Goal: Browse casually: Explore the website without a specific task or goal

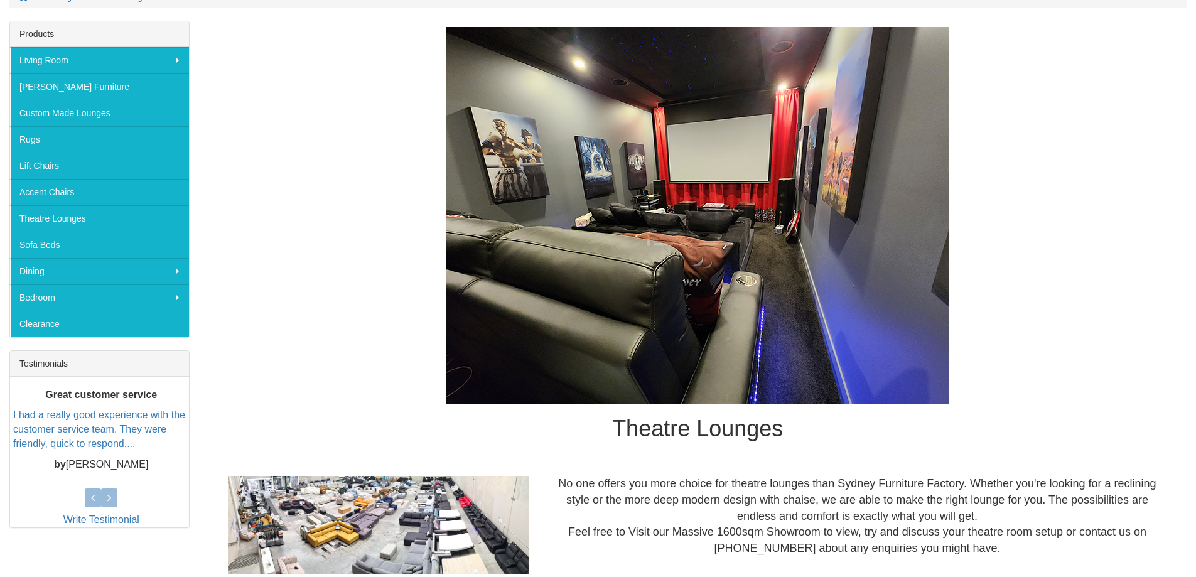
scroll to position [188, 0]
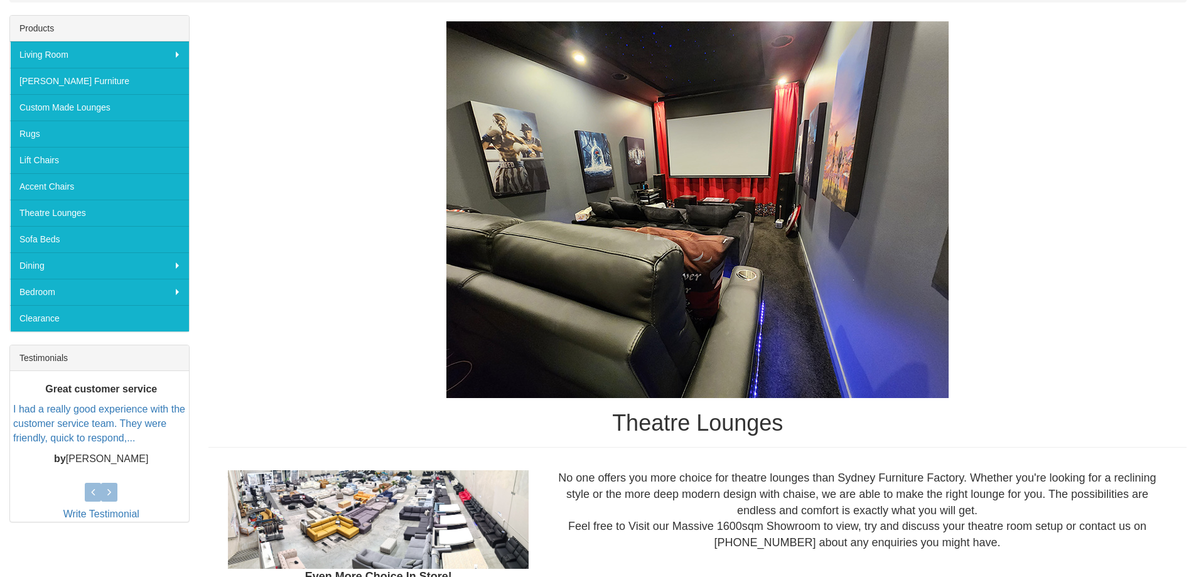
click at [747, 282] on img at bounding box center [697, 209] width 502 height 377
click at [744, 308] on img at bounding box center [697, 209] width 502 height 377
click at [702, 234] on img at bounding box center [697, 209] width 502 height 377
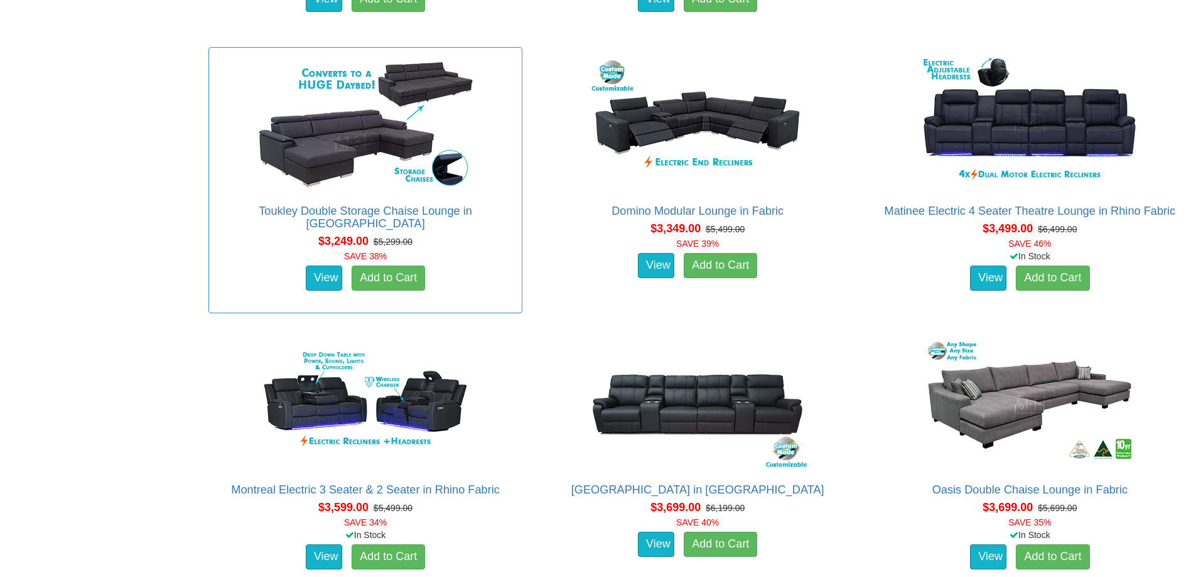
scroll to position [1952, 0]
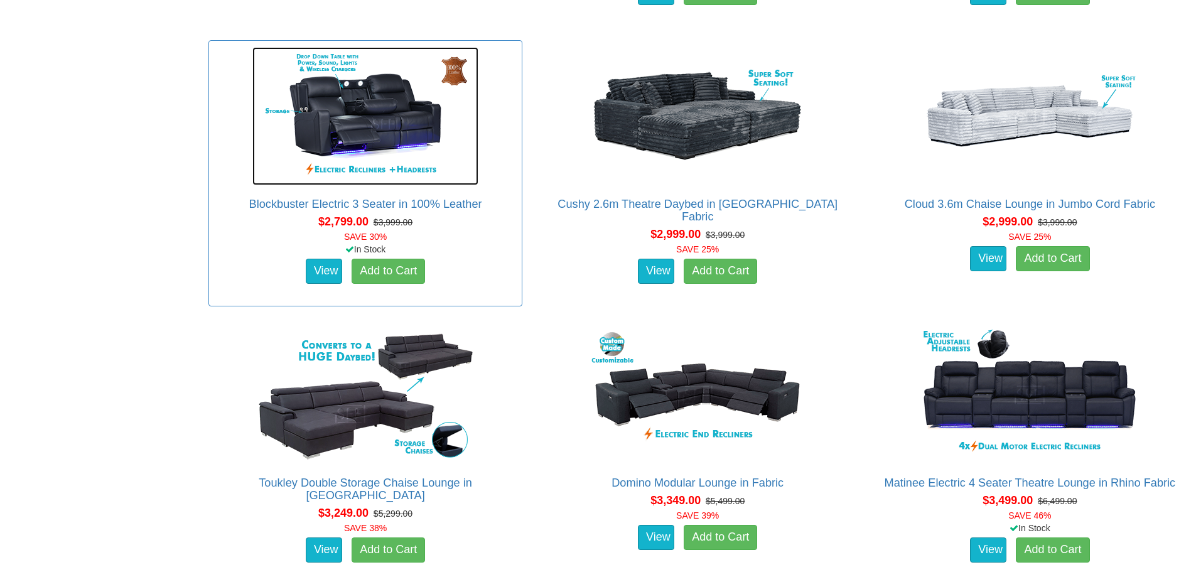
click at [383, 129] on img at bounding box center [365, 116] width 226 height 138
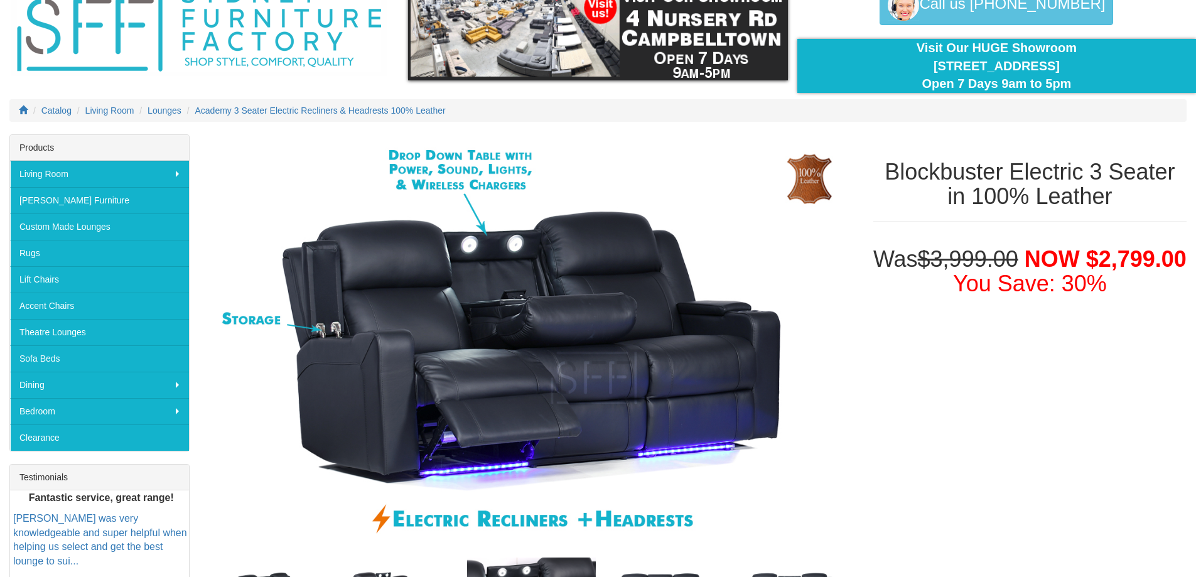
scroll to position [63, 0]
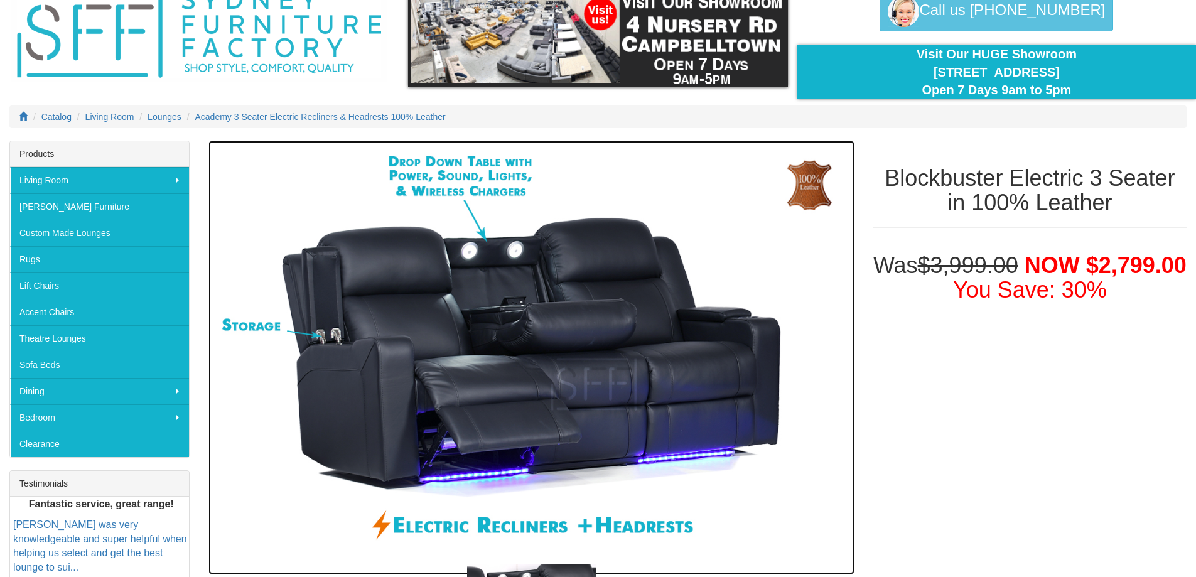
click at [513, 340] on img at bounding box center [530, 358] width 645 height 434
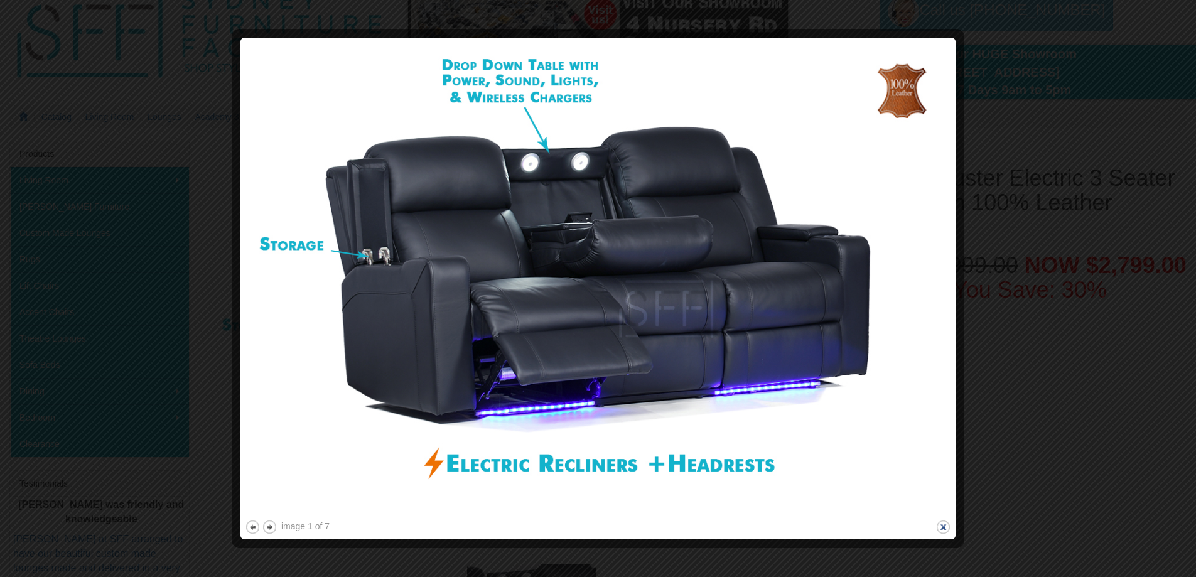
click at [942, 526] on button "close" at bounding box center [943, 527] width 16 height 16
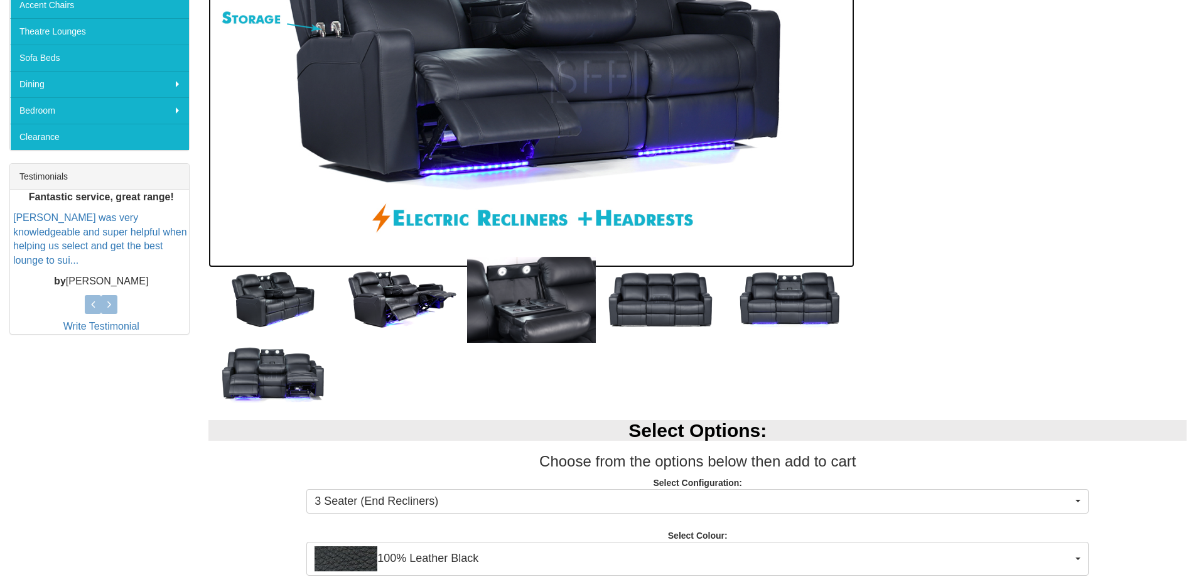
scroll to position [188, 0]
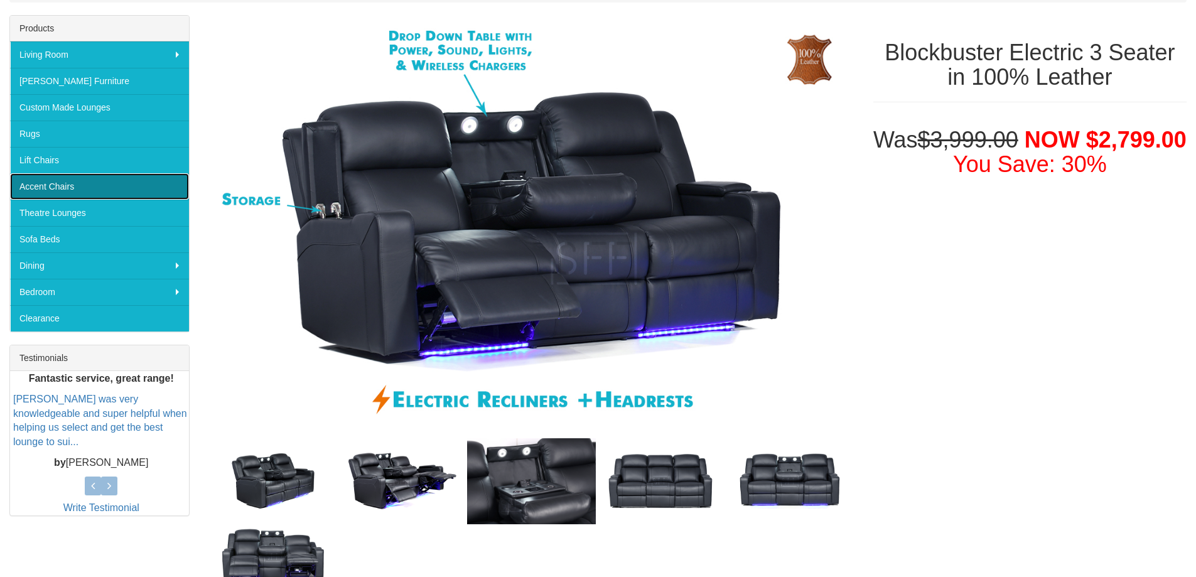
click at [48, 186] on link "Accent Chairs" at bounding box center [99, 186] width 179 height 26
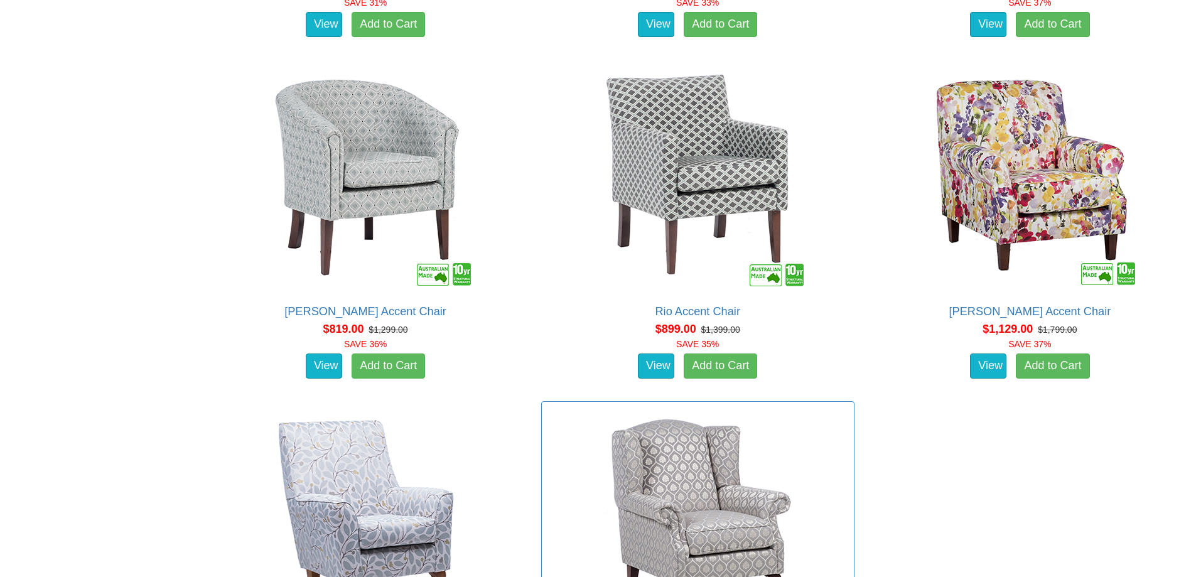
scroll to position [1004, 0]
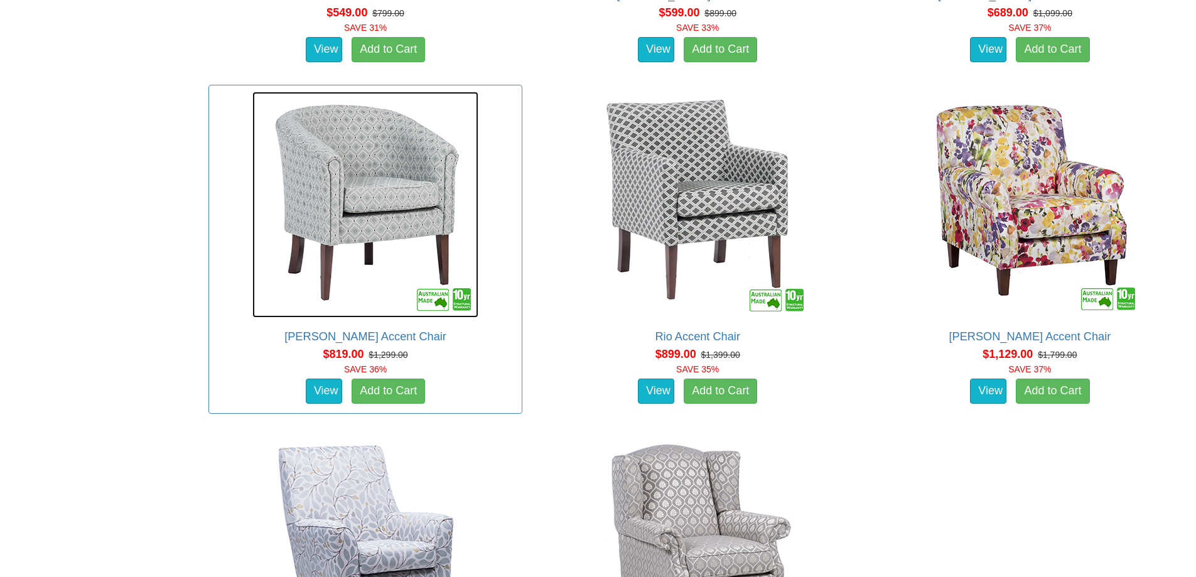
click at [378, 226] on img at bounding box center [365, 205] width 226 height 226
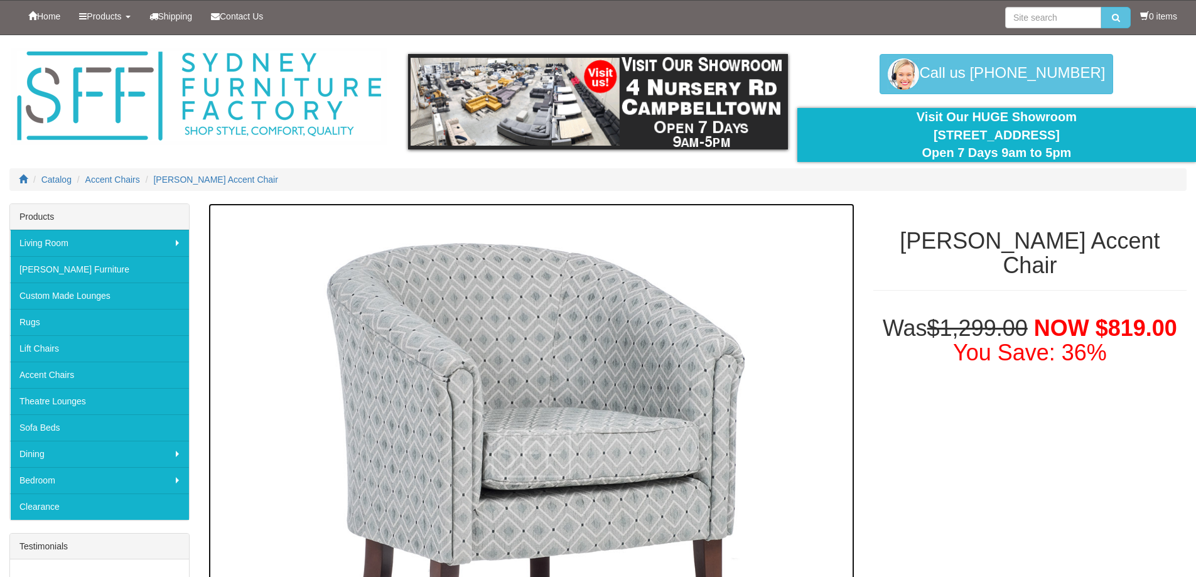
click at [601, 369] on img at bounding box center [530, 453] width 645 height 501
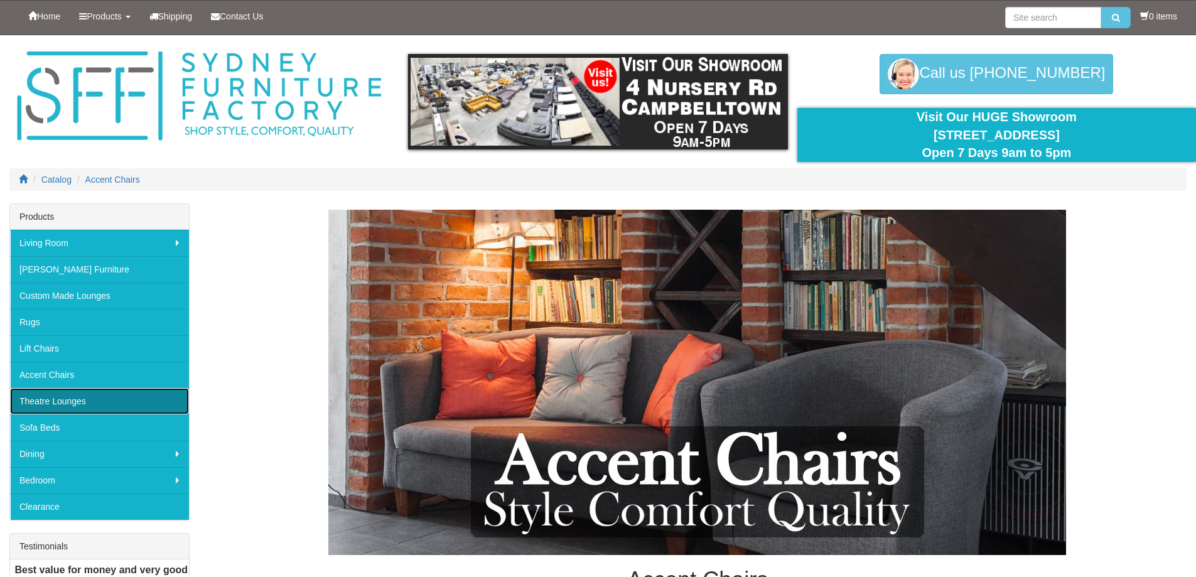
click at [36, 400] on link "Theatre Lounges" at bounding box center [99, 401] width 179 height 26
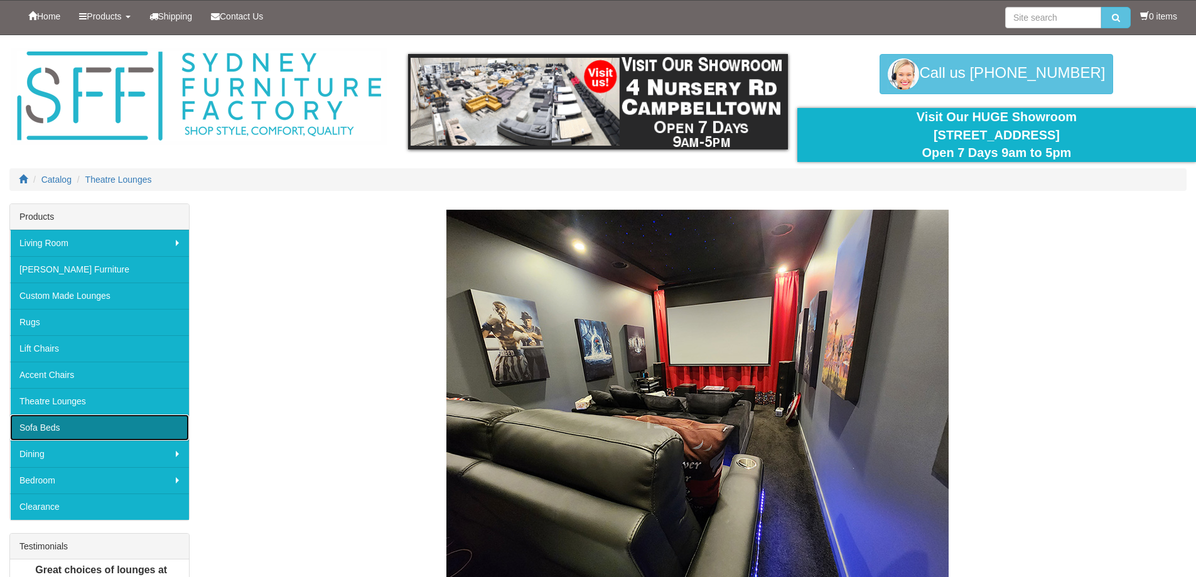
click at [40, 422] on link "Sofa Beds" at bounding box center [99, 427] width 179 height 26
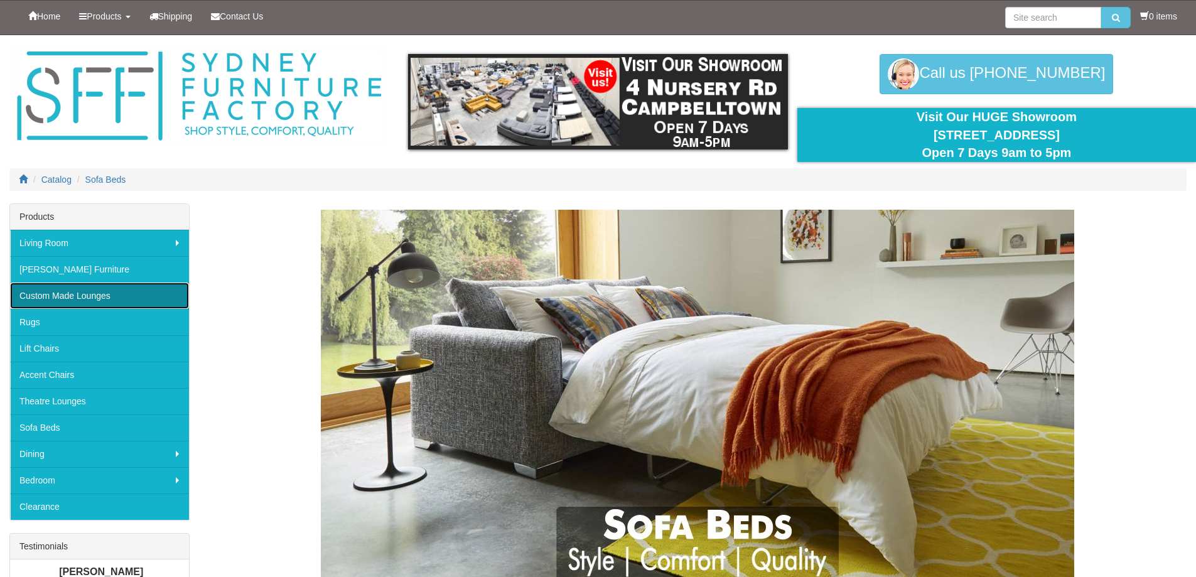
click at [78, 297] on link "Custom Made Lounges" at bounding box center [99, 295] width 179 height 26
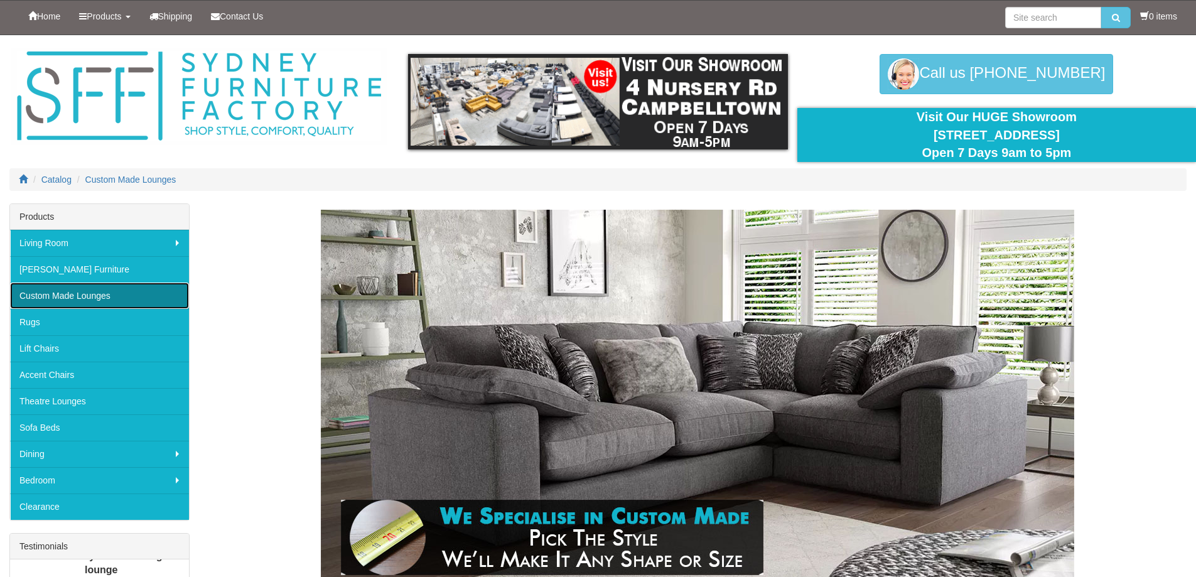
click at [93, 293] on link "Custom Made Lounges" at bounding box center [99, 295] width 179 height 26
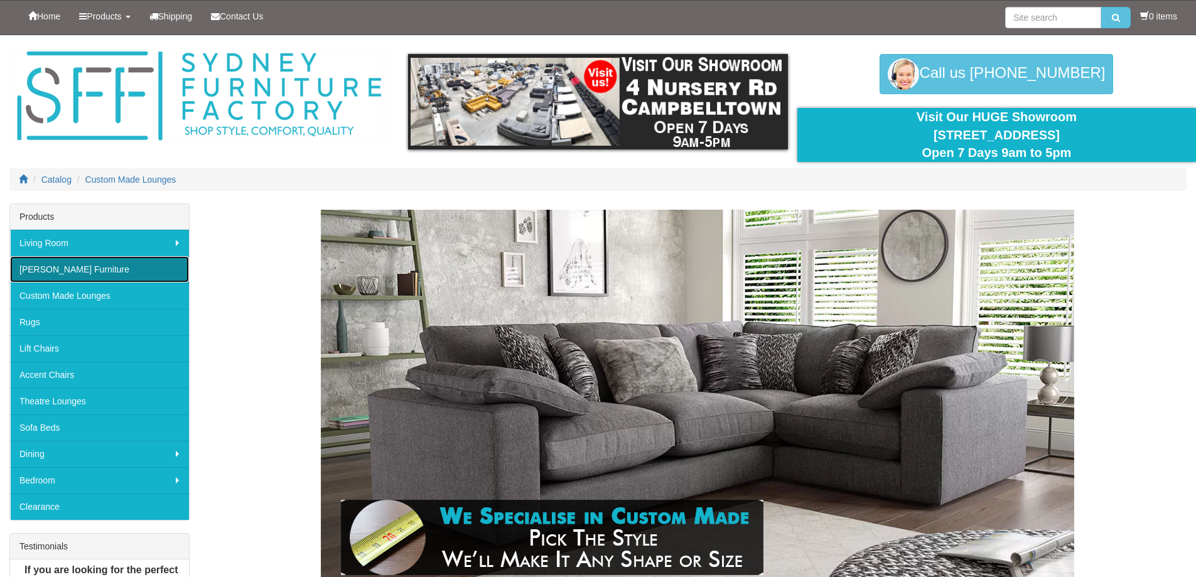
click at [26, 263] on link "[PERSON_NAME] Furniture" at bounding box center [99, 269] width 179 height 26
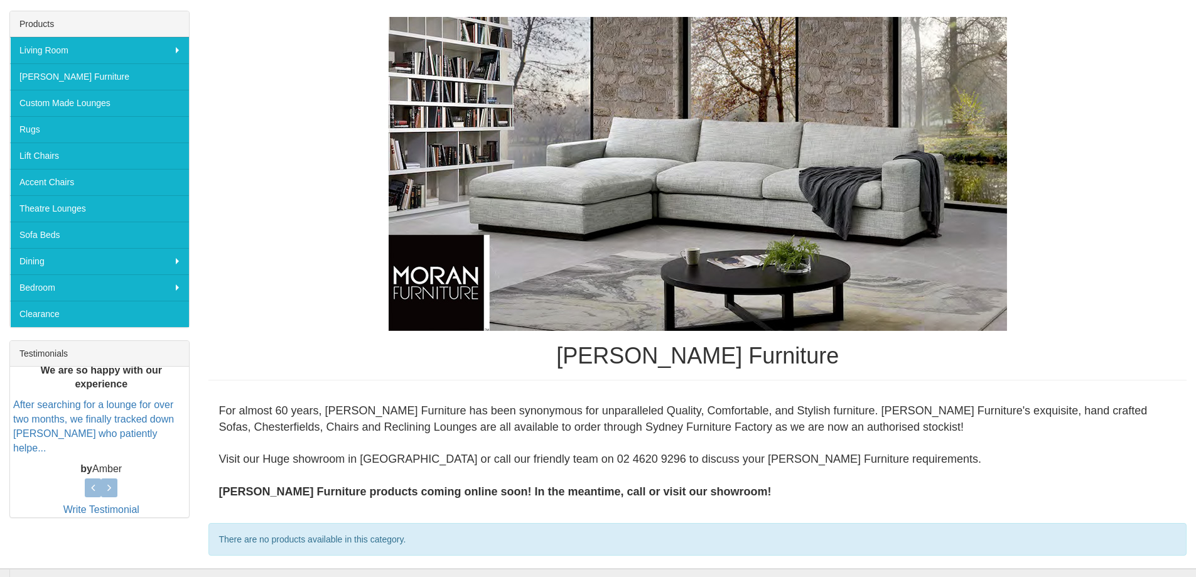
scroll to position [58, 0]
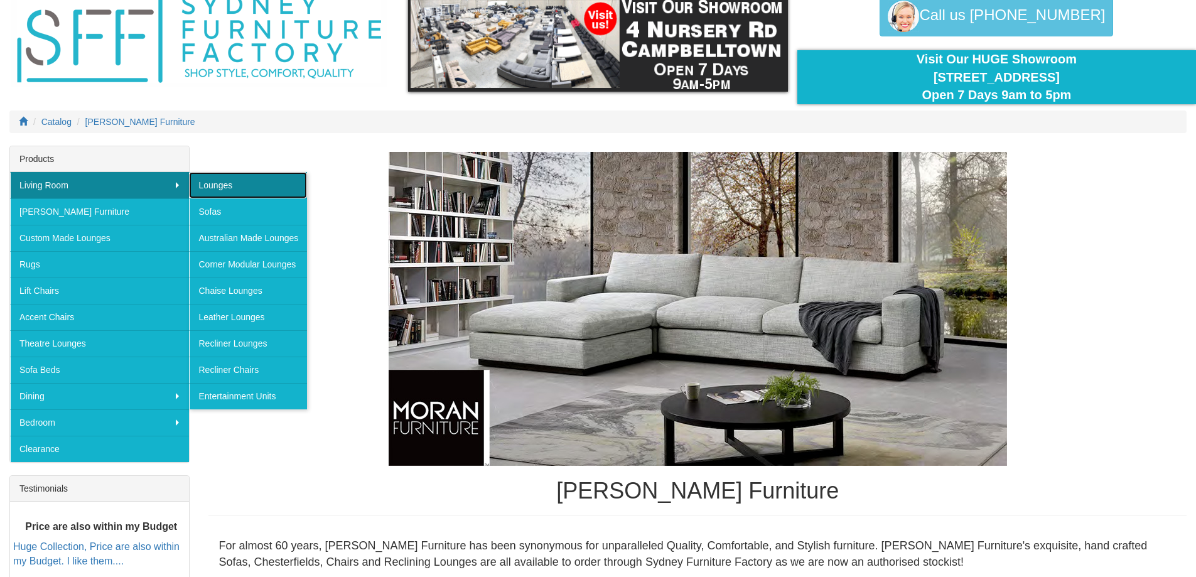
click at [234, 180] on link "Lounges" at bounding box center [248, 185] width 118 height 26
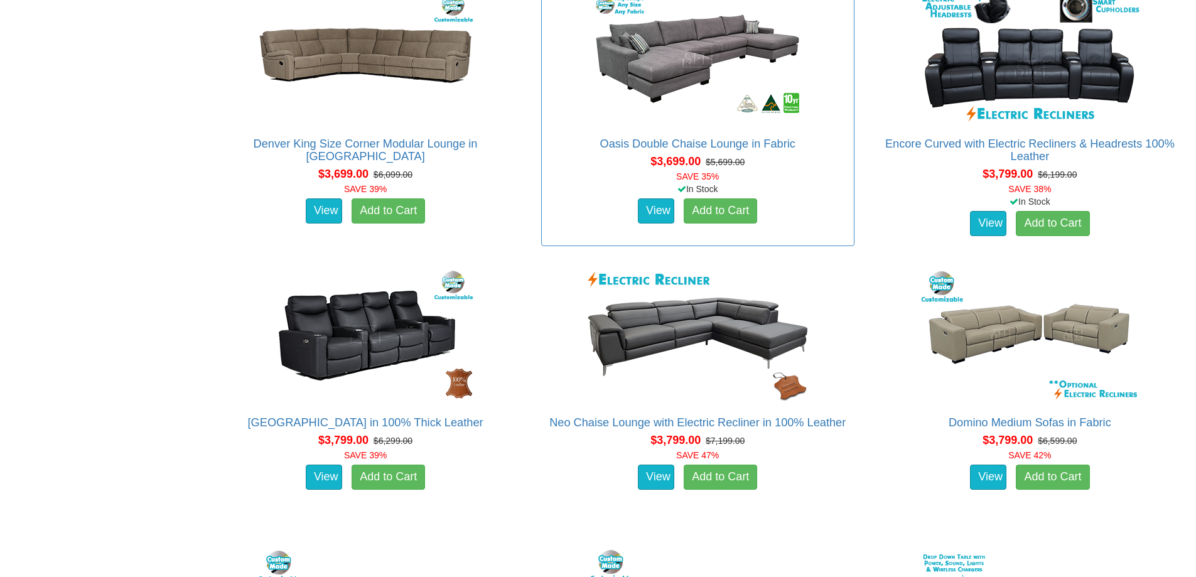
scroll to position [6903, 0]
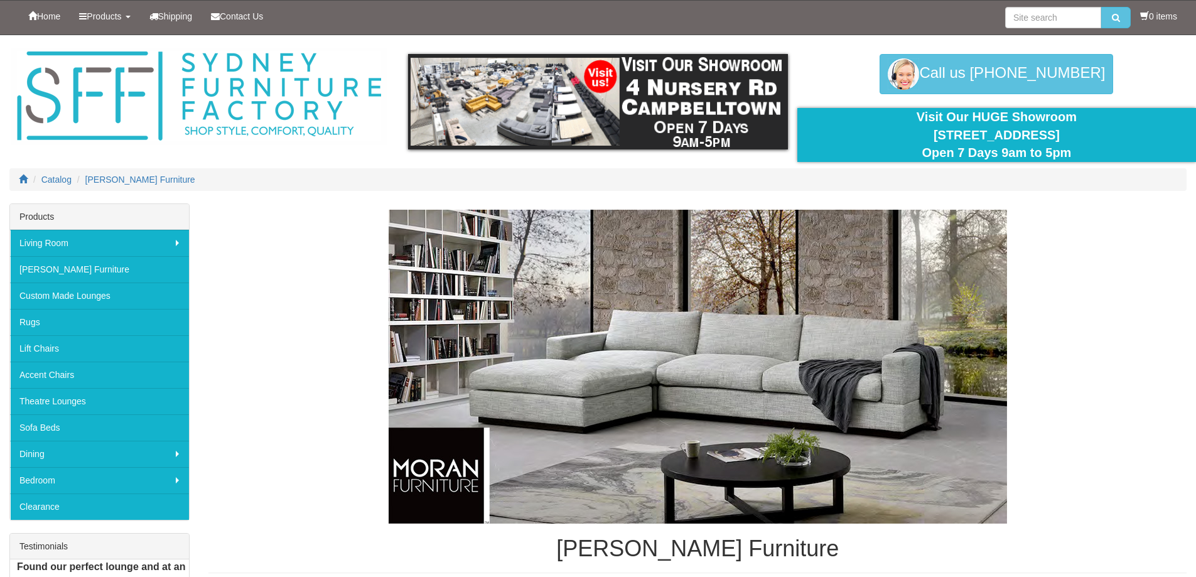
scroll to position [58, 0]
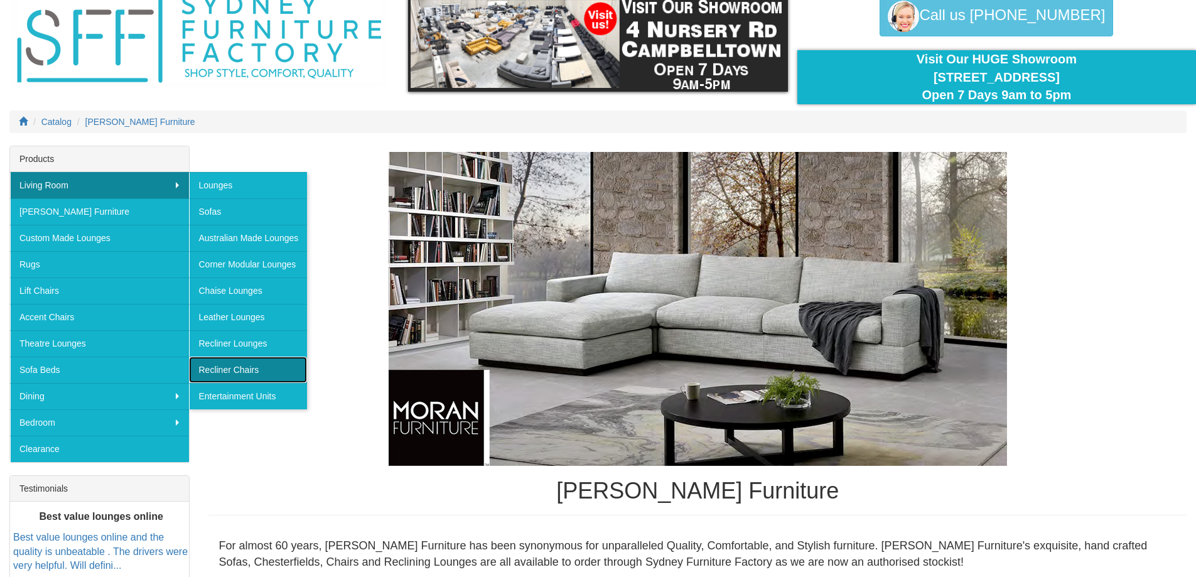
click at [258, 368] on link "Recliner Chairs" at bounding box center [248, 369] width 118 height 26
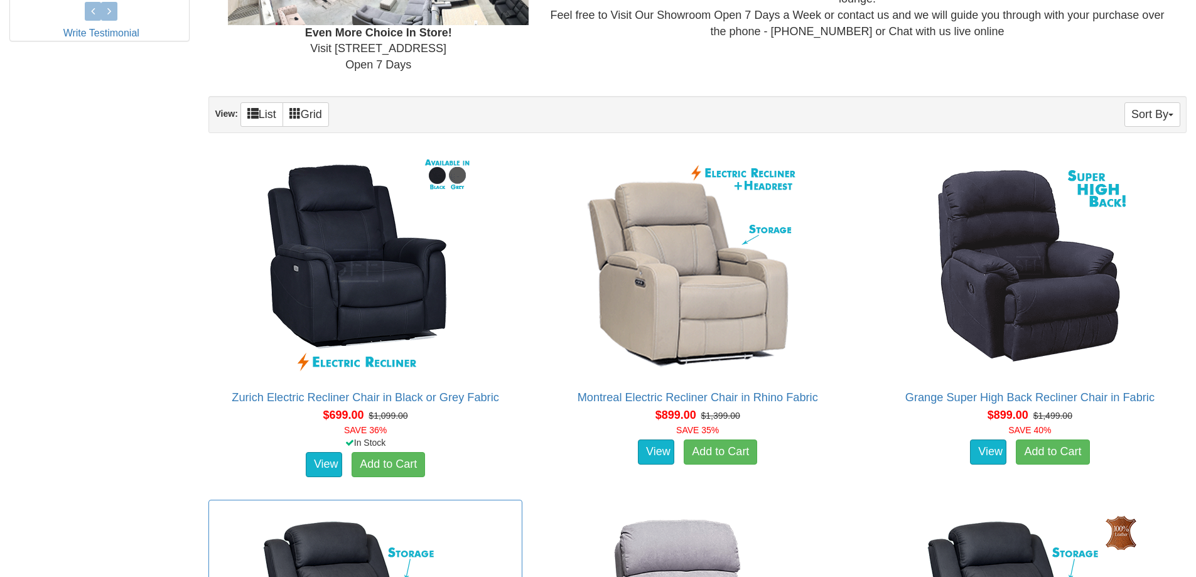
scroll to position [292, 0]
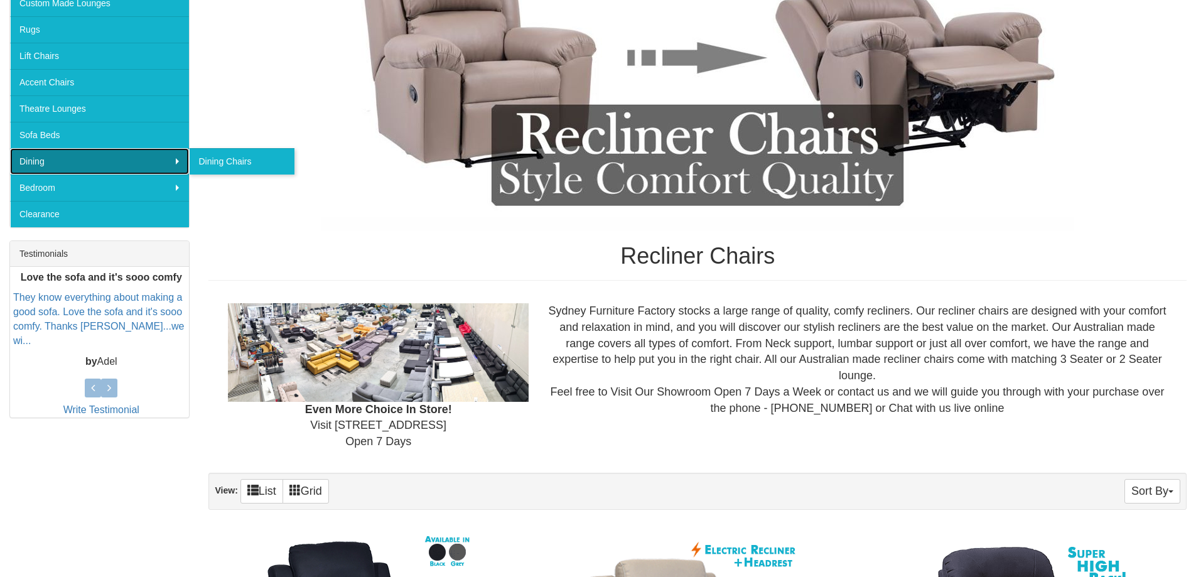
click at [59, 161] on link "Dining" at bounding box center [99, 161] width 179 height 26
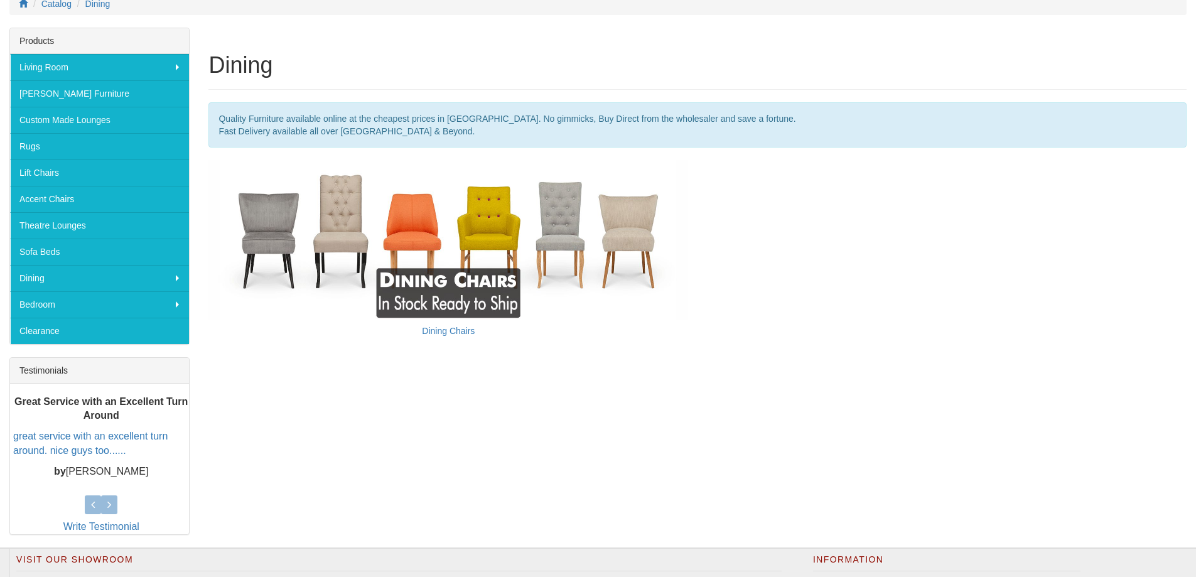
scroll to position [83, 0]
